Goal: Task Accomplishment & Management: Use online tool/utility

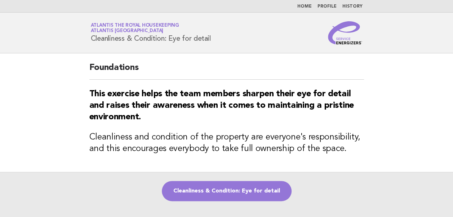
scroll to position [36, 0]
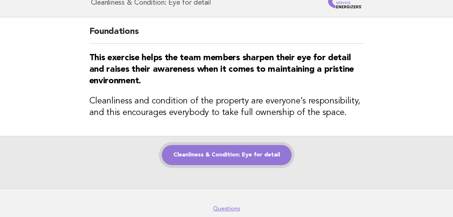
click at [219, 158] on link "Cleanliness & Condition: Eye for detail" at bounding box center [227, 155] width 130 height 20
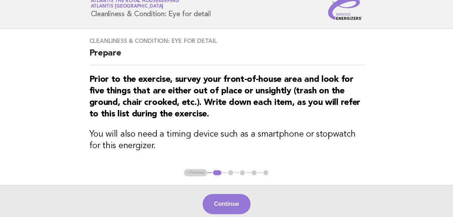
scroll to position [36, 0]
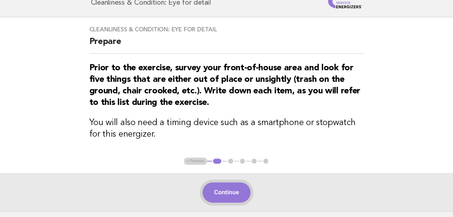
click at [226, 194] on button "Continue" at bounding box center [227, 193] width 48 height 20
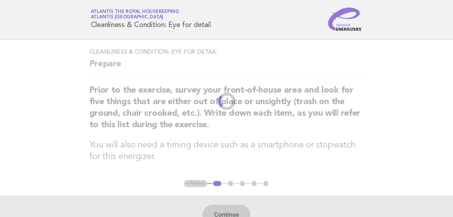
scroll to position [0, 0]
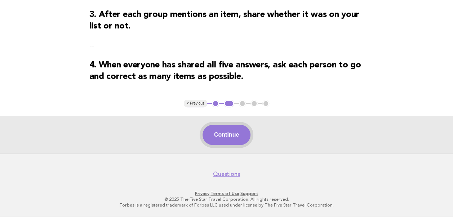
click at [221, 135] on button "Continue" at bounding box center [227, 135] width 48 height 20
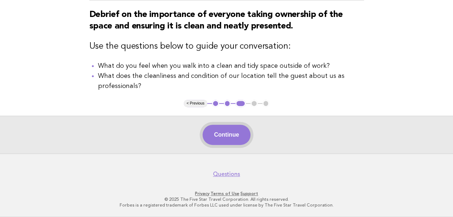
click at [225, 136] on button "Continue" at bounding box center [227, 135] width 48 height 20
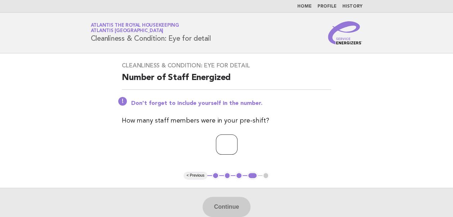
click at [221, 147] on input "number" at bounding box center [227, 145] width 22 height 20
type input "**"
click at [227, 208] on button "Continue" at bounding box center [227, 207] width 48 height 20
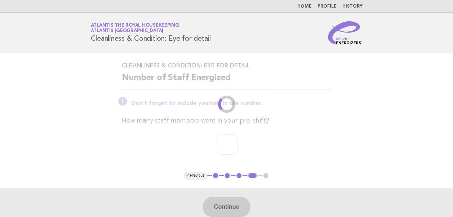
click at [295, 100] on p "Don't forget to include yourself in the number." at bounding box center [231, 103] width 200 height 7
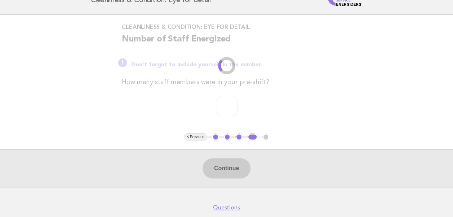
scroll to position [71, 0]
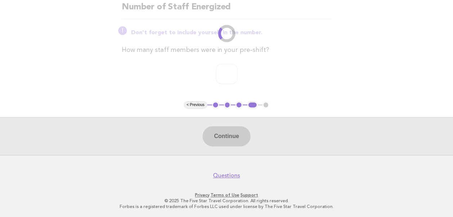
click at [217, 137] on div "Continue" at bounding box center [226, 136] width 453 height 38
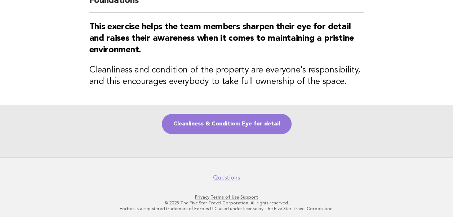
scroll to position [70, 0]
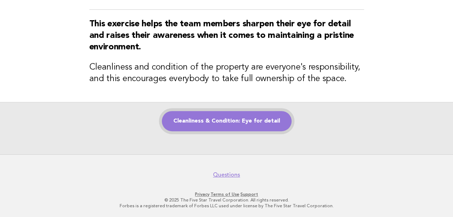
click at [215, 122] on link "Cleanliness & Condition: Eye for detail" at bounding box center [227, 121] width 130 height 20
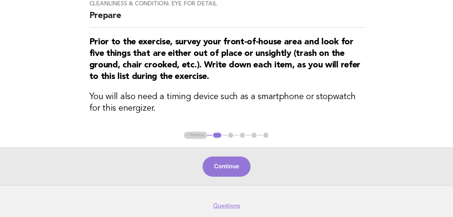
scroll to position [93, 0]
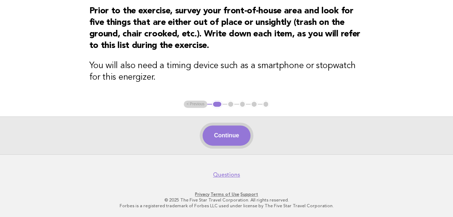
click at [219, 131] on button "Continue" at bounding box center [227, 136] width 48 height 20
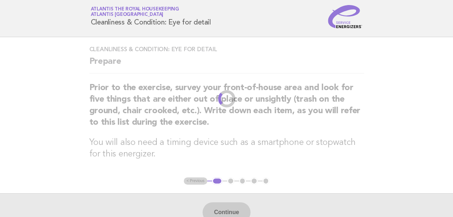
scroll to position [0, 0]
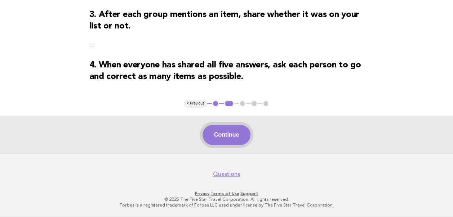
click at [227, 137] on button "Continue" at bounding box center [227, 135] width 48 height 20
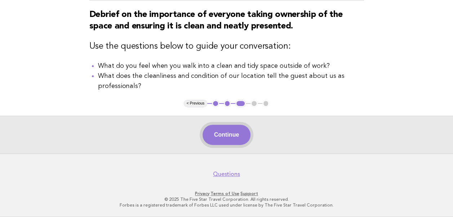
click at [220, 139] on button "Continue" at bounding box center [227, 135] width 48 height 20
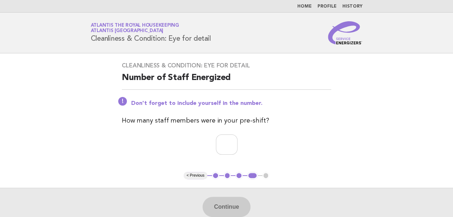
scroll to position [36, 0]
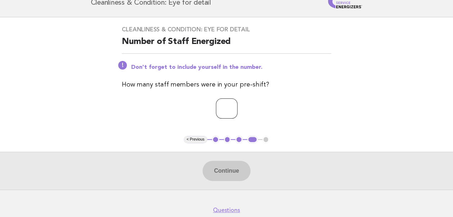
click at [216, 110] on input "number" at bounding box center [227, 108] width 22 height 20
type input "**"
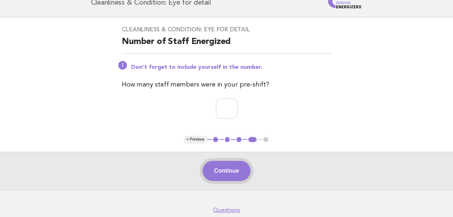
click at [228, 167] on button "Continue" at bounding box center [227, 171] width 48 height 20
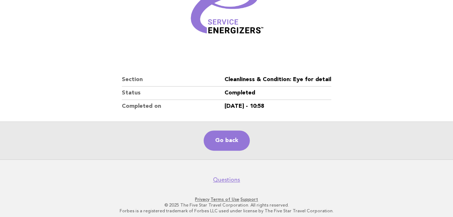
scroll to position [123, 0]
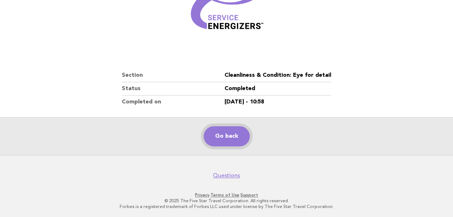
click at [220, 138] on link "Go back" at bounding box center [227, 136] width 46 height 20
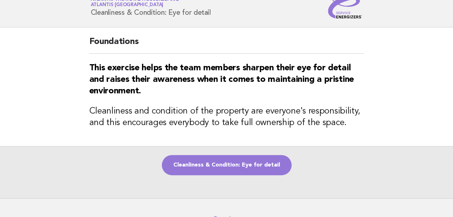
scroll to position [36, 0]
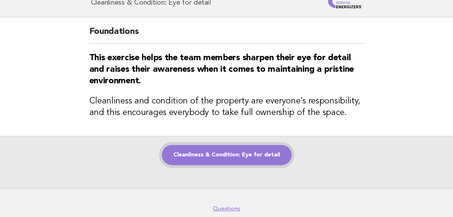
click at [226, 155] on link "Cleanliness & Condition: Eye for detail" at bounding box center [227, 155] width 130 height 20
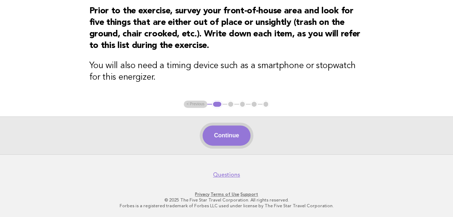
click at [223, 134] on button "Continue" at bounding box center [227, 136] width 48 height 20
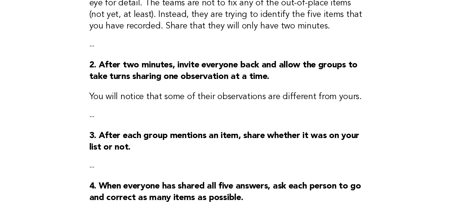
scroll to position [266, 0]
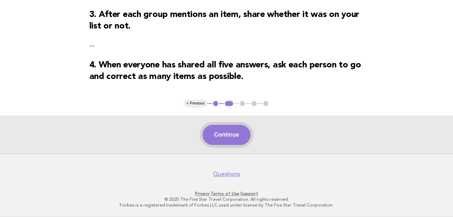
click at [232, 136] on button "Continue" at bounding box center [227, 135] width 48 height 20
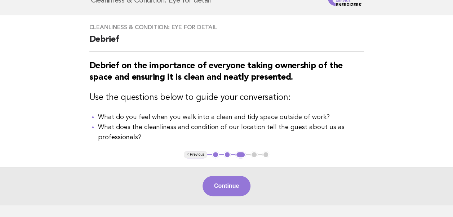
scroll to position [89, 0]
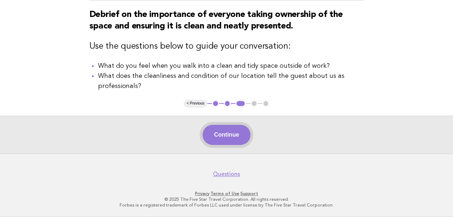
click at [220, 136] on button "Continue" at bounding box center [227, 135] width 48 height 20
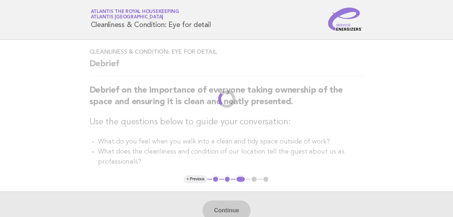
scroll to position [0, 0]
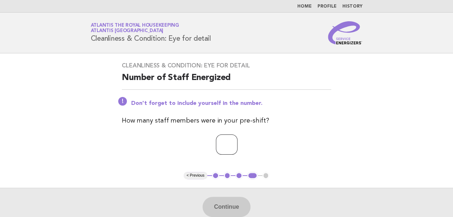
click at [219, 144] on input "number" at bounding box center [227, 145] width 22 height 20
type input "**"
click at [226, 207] on button "Continue" at bounding box center [227, 207] width 48 height 20
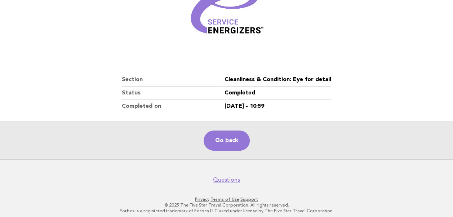
scroll to position [123, 0]
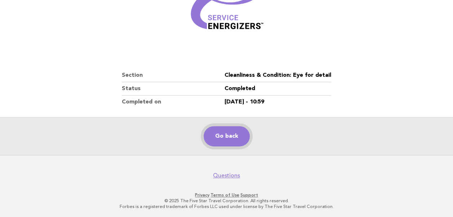
click at [228, 136] on link "Go back" at bounding box center [227, 136] width 46 height 20
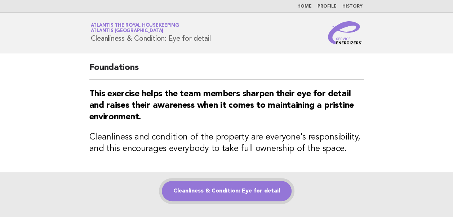
click at [221, 196] on link "Cleanliness & Condition: Eye for detail" at bounding box center [227, 191] width 130 height 20
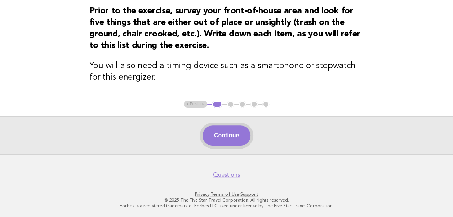
click at [229, 142] on button "Continue" at bounding box center [227, 136] width 48 height 20
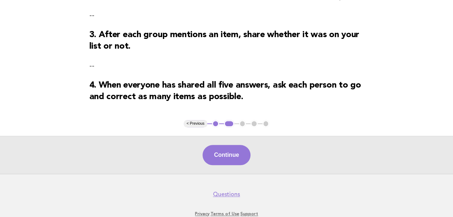
scroll to position [252, 0]
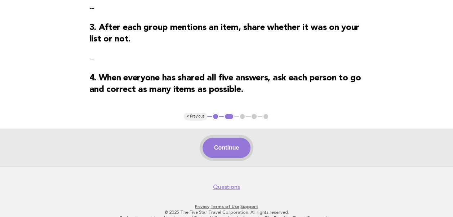
click at [223, 151] on button "Continue" at bounding box center [227, 148] width 48 height 20
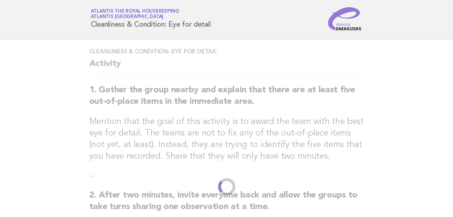
scroll to position [0, 0]
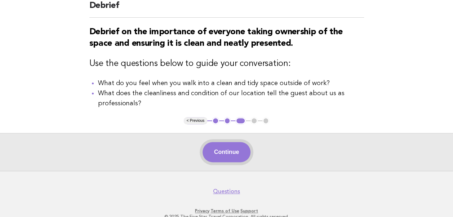
click at [228, 154] on button "Continue" at bounding box center [227, 152] width 48 height 20
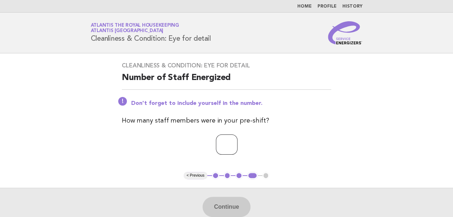
click at [216, 143] on input "number" at bounding box center [227, 145] width 22 height 20
type input "**"
click at [225, 206] on button "Continue" at bounding box center [227, 207] width 48 height 20
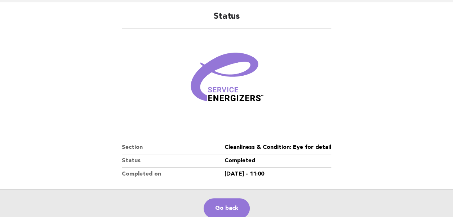
scroll to position [108, 0]
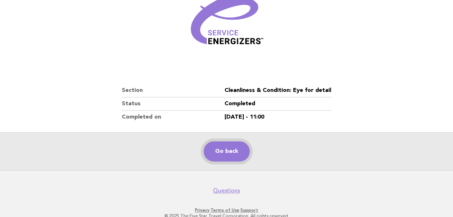
click at [220, 150] on link "Go back" at bounding box center [227, 151] width 46 height 20
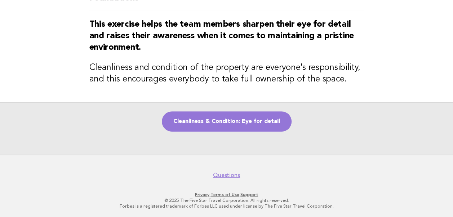
scroll to position [70, 0]
click at [242, 121] on link "Cleanliness & Condition: Eye for detail" at bounding box center [227, 121] width 130 height 20
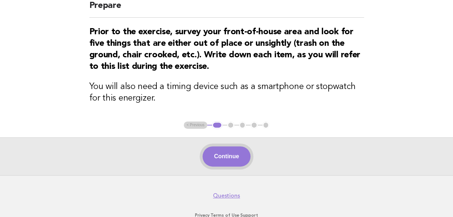
click at [228, 158] on button "Continue" at bounding box center [227, 156] width 48 height 20
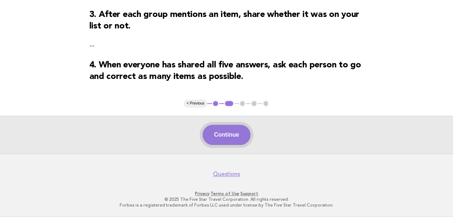
click at [225, 137] on button "Continue" at bounding box center [227, 135] width 48 height 20
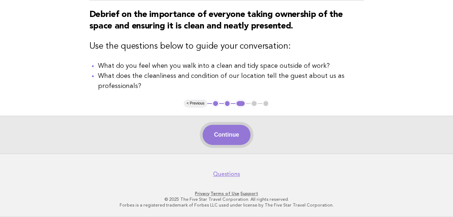
click at [222, 135] on button "Continue" at bounding box center [227, 135] width 48 height 20
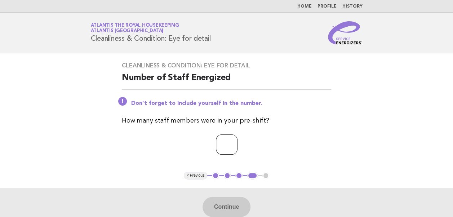
click at [216, 146] on input "number" at bounding box center [227, 145] width 22 height 20
type input "**"
click at [226, 207] on button "Continue" at bounding box center [227, 207] width 48 height 20
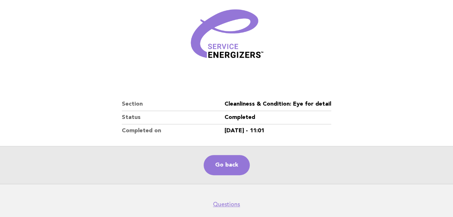
scroll to position [123, 0]
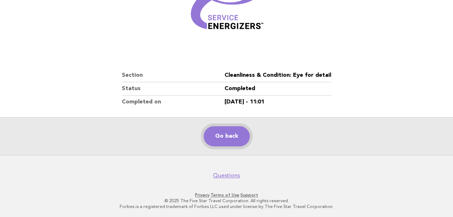
click at [224, 133] on link "Go back" at bounding box center [227, 136] width 46 height 20
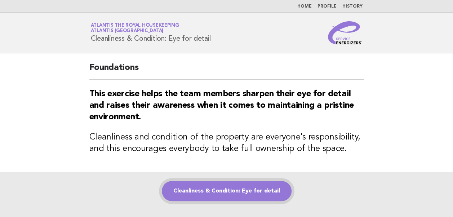
click at [209, 194] on link "Cleanliness & Condition: Eye for detail" at bounding box center [227, 191] width 130 height 20
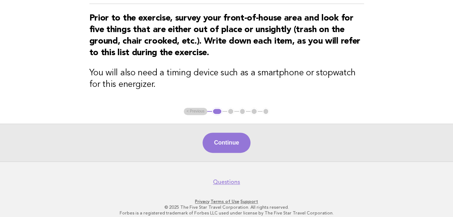
scroll to position [93, 0]
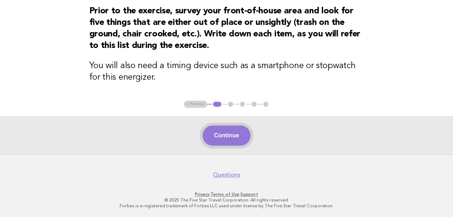
click at [230, 139] on button "Continue" at bounding box center [227, 136] width 48 height 20
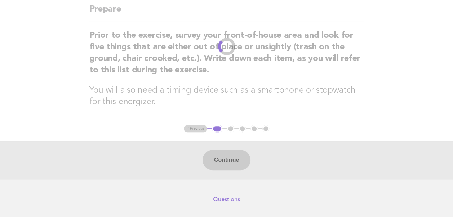
scroll to position [0, 0]
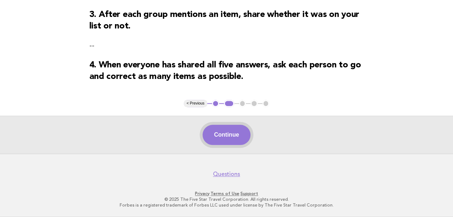
click at [226, 139] on button "Continue" at bounding box center [227, 135] width 48 height 20
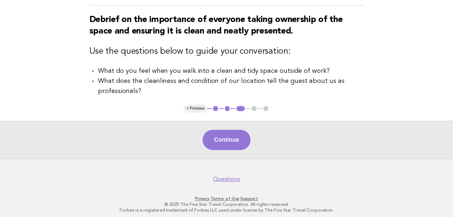
scroll to position [89, 0]
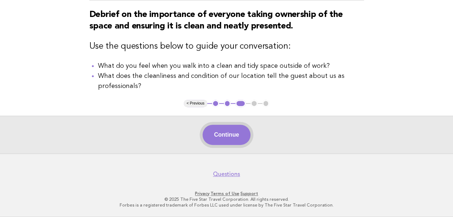
click at [225, 138] on button "Continue" at bounding box center [227, 135] width 48 height 20
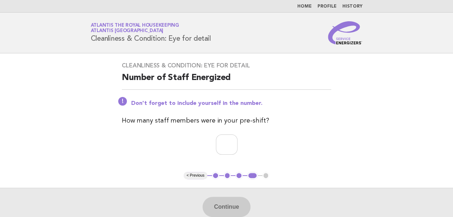
scroll to position [36, 0]
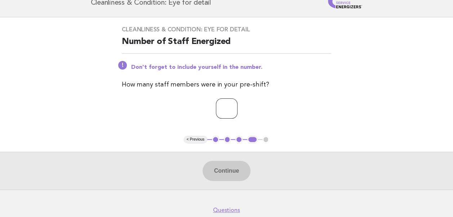
click at [216, 109] on input "number" at bounding box center [227, 108] width 22 height 20
type input "**"
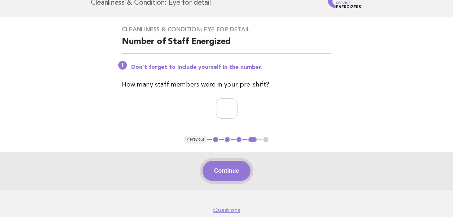
click at [226, 168] on button "Continue" at bounding box center [227, 171] width 48 height 20
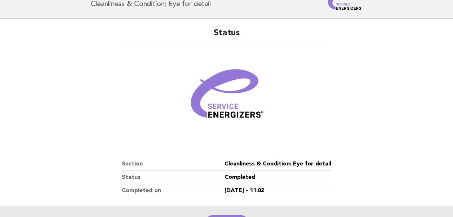
scroll to position [123, 0]
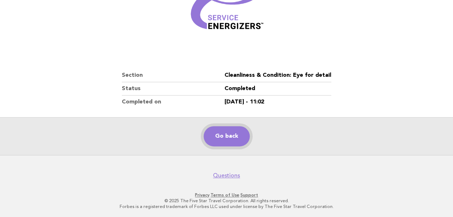
click at [225, 135] on link "Go back" at bounding box center [227, 136] width 46 height 20
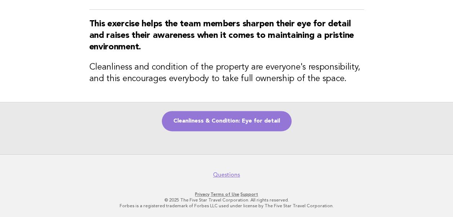
scroll to position [70, 0]
click at [223, 126] on link "Cleanliness & Condition: Eye for detail" at bounding box center [227, 121] width 130 height 20
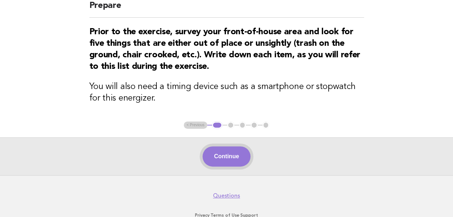
click at [234, 159] on button "Continue" at bounding box center [227, 156] width 48 height 20
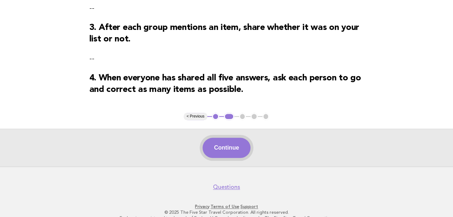
click at [225, 145] on button "Continue" at bounding box center [227, 148] width 48 height 20
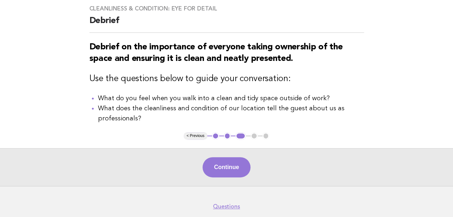
scroll to position [72, 0]
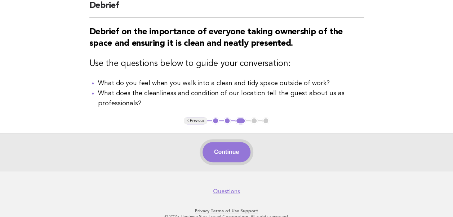
click at [225, 154] on button "Continue" at bounding box center [227, 152] width 48 height 20
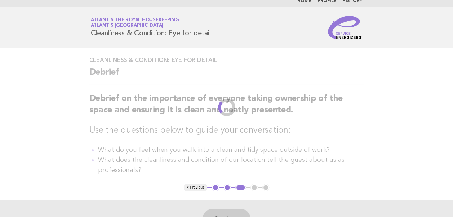
scroll to position [0, 0]
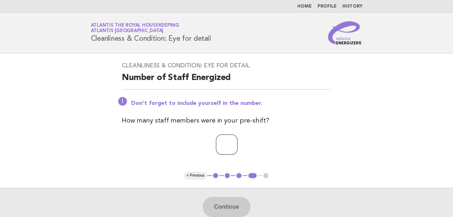
click at [221, 147] on input "number" at bounding box center [227, 145] width 22 height 20
type input "**"
click at [397, 139] on main "Cleanliness & Condition: Eye for detail Number of Staff Energized Don't forget …" at bounding box center [226, 139] width 453 height 172
click at [227, 209] on button "Continue" at bounding box center [227, 207] width 48 height 20
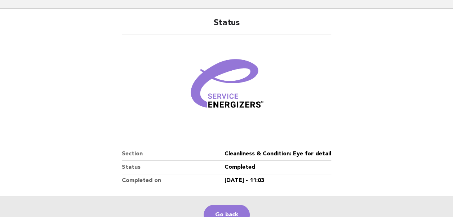
scroll to position [123, 0]
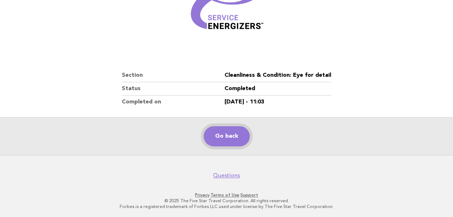
click at [236, 138] on link "Go back" at bounding box center [227, 136] width 46 height 20
